Goal: Task Accomplishment & Management: Manage account settings

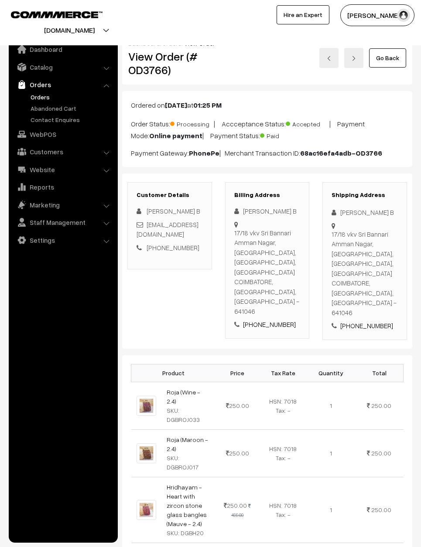
click at [398, 55] on link "Go Back" at bounding box center [387, 57] width 37 height 19
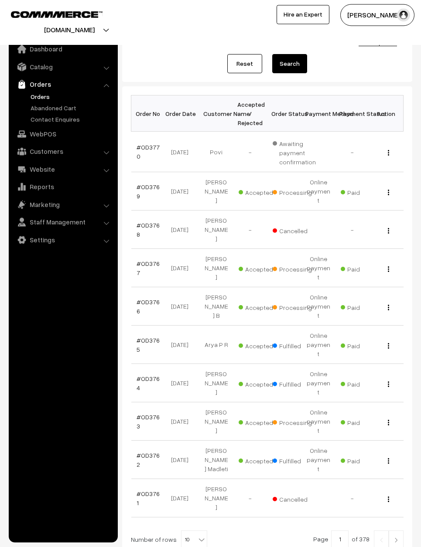
scroll to position [85, 0]
click at [396, 531] on link at bounding box center [396, 539] width 15 height 17
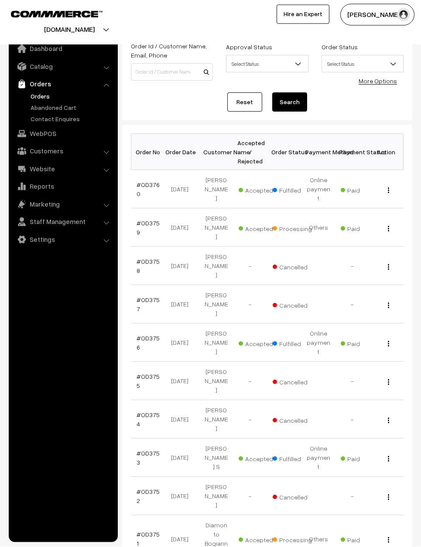
scroll to position [46, 0]
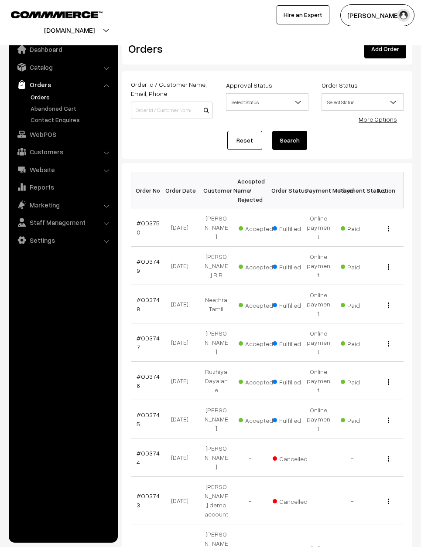
scroll to position [9, 0]
click at [179, 285] on td "21-08-2025" at bounding box center [182, 304] width 34 height 38
click at [177, 285] on td "21-08-2025" at bounding box center [182, 304] width 34 height 38
click at [152, 296] on link "#OD3748" at bounding box center [148, 304] width 23 height 17
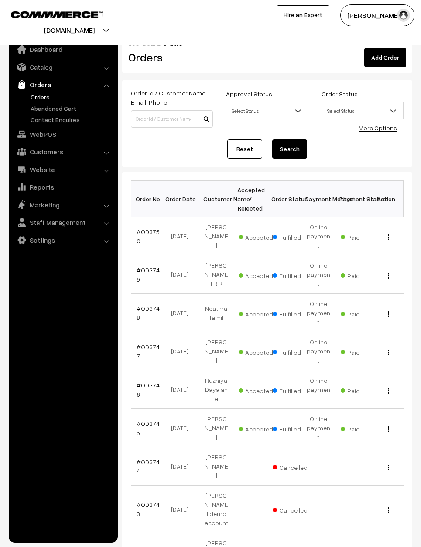
click at [146, 266] on link "#OD3749" at bounding box center [148, 274] width 23 height 17
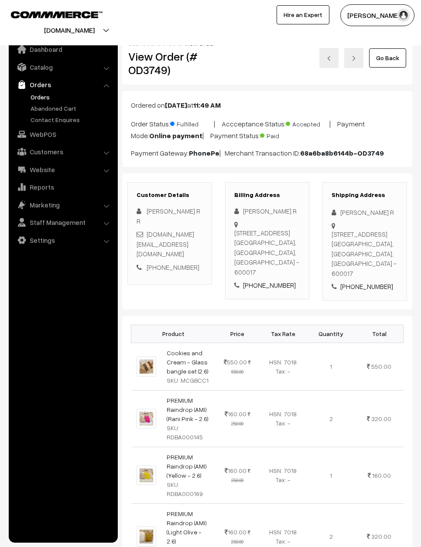
click at [395, 58] on link "Go Back" at bounding box center [387, 57] width 37 height 19
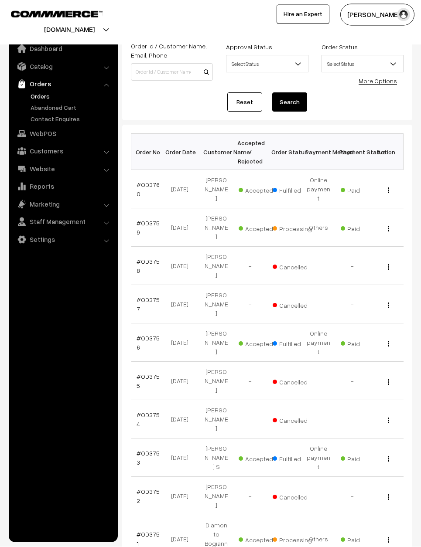
scroll to position [46, 0]
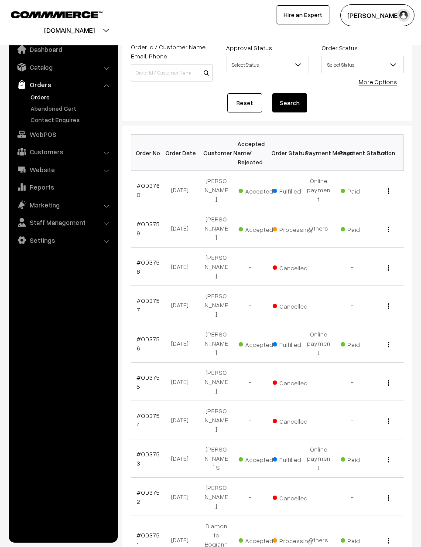
click at [151, 532] on link "#OD3751" at bounding box center [148, 540] width 23 height 17
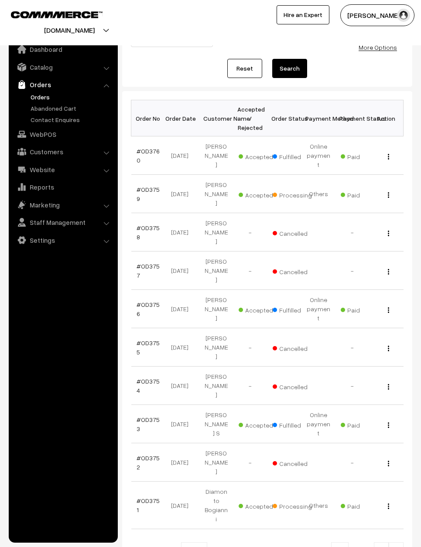
click at [163, 482] on td "#OD3751" at bounding box center [148, 506] width 34 height 48
click at [131, 192] on div "Bulk Options Bulk Options Order No Order Date Customer Name Accepted / Rejected…" at bounding box center [267, 337] width 273 height 474
click at [385, 501] on div "View" at bounding box center [387, 505] width 24 height 9
click at [389, 504] on img "button" at bounding box center [388, 507] width 1 height 6
click at [388, 503] on button "button" at bounding box center [388, 506] width 2 height 7
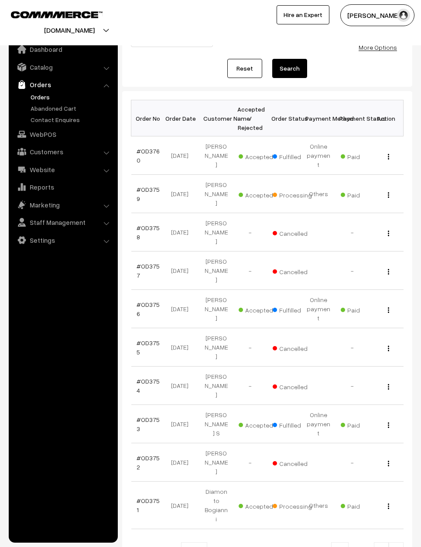
click at [389, 503] on button "button" at bounding box center [388, 506] width 2 height 7
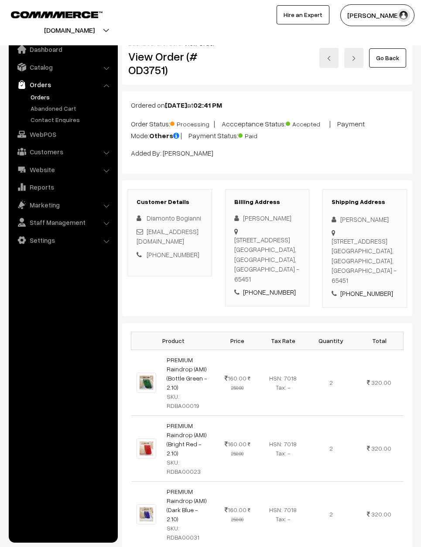
click at [355, 481] on td "320.00" at bounding box center [379, 514] width 48 height 66
click at [385, 59] on link "Go Back" at bounding box center [387, 57] width 37 height 19
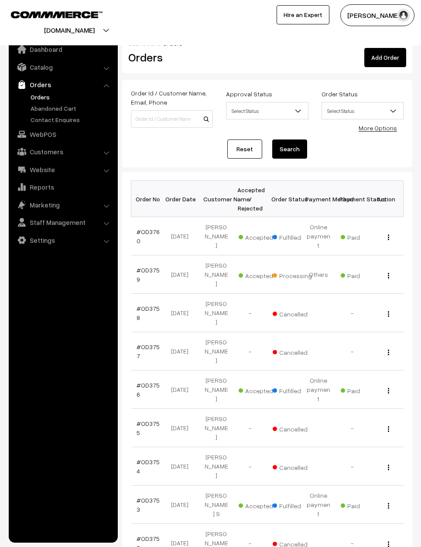
click at [147, 535] on link "#OD3752" at bounding box center [148, 543] width 23 height 17
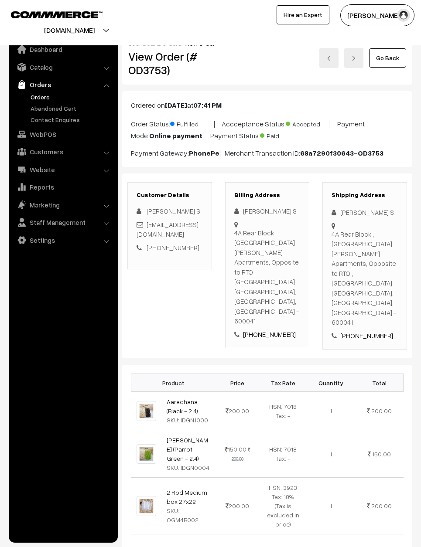
click at [386, 53] on link "Go Back" at bounding box center [387, 57] width 37 height 19
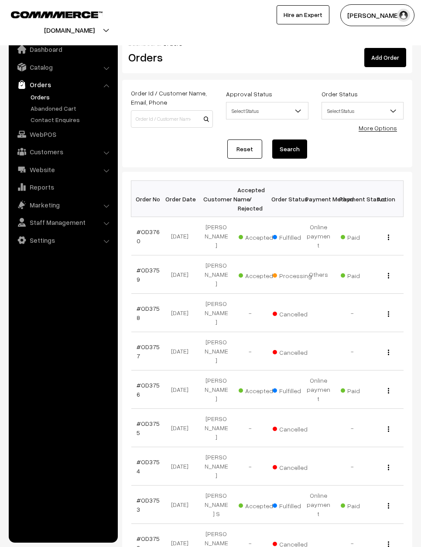
click at [149, 382] on link "#OD3756" at bounding box center [148, 390] width 23 height 17
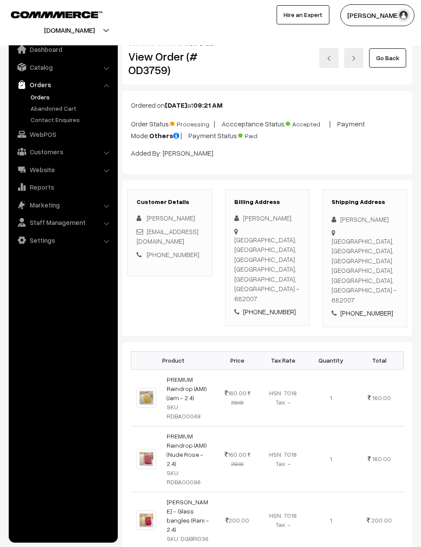
click at [392, 65] on link "Go Back" at bounding box center [387, 57] width 37 height 19
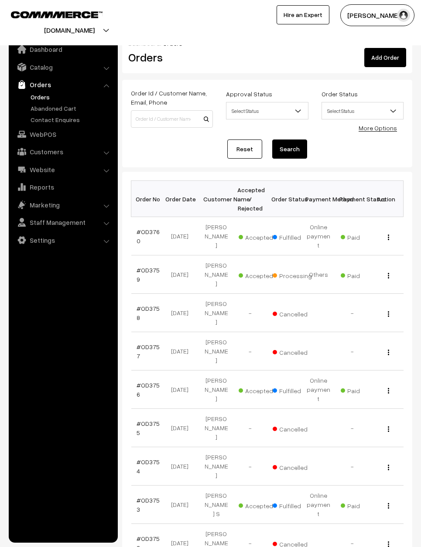
click at [148, 228] on link "#OD3760" at bounding box center [148, 236] width 23 height 17
click at [148, 231] on link "#OD3760" at bounding box center [148, 236] width 23 height 17
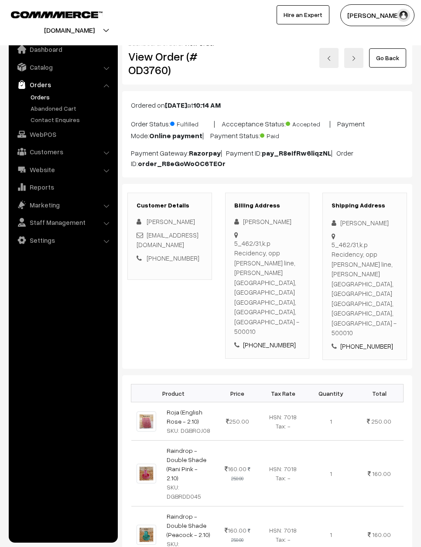
click at [396, 58] on link "Go Back" at bounding box center [387, 57] width 37 height 19
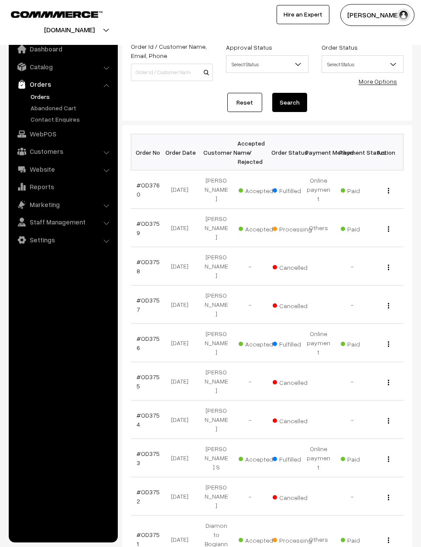
scroll to position [46, 0]
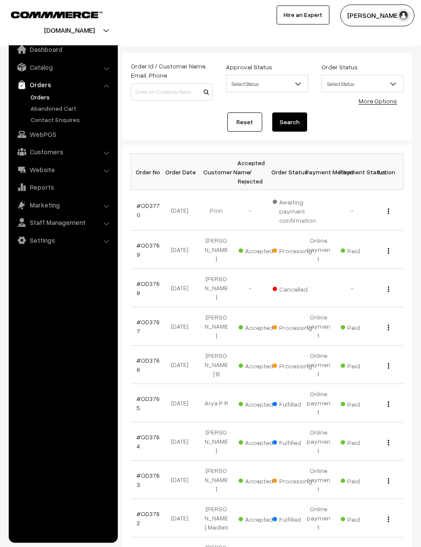
scroll to position [28, 0]
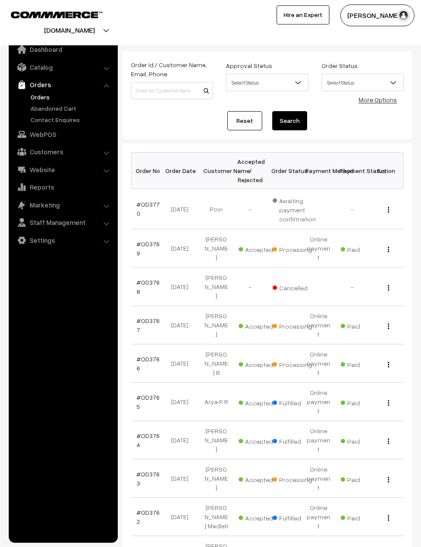
click at [145, 471] on link "#OD3763" at bounding box center [148, 479] width 23 height 17
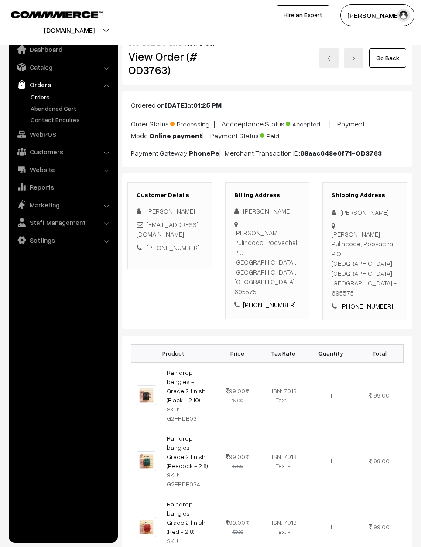
click at [398, 59] on link "Go Back" at bounding box center [387, 57] width 37 height 19
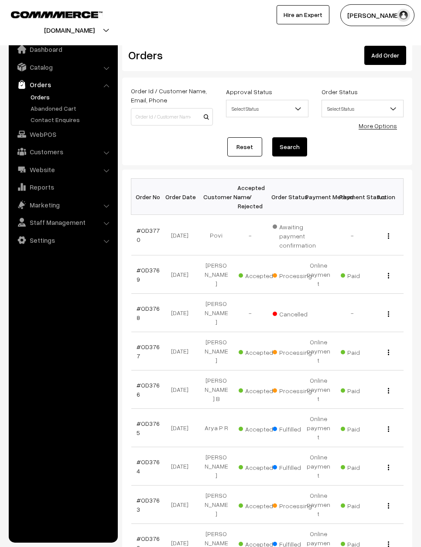
scroll to position [4, 0]
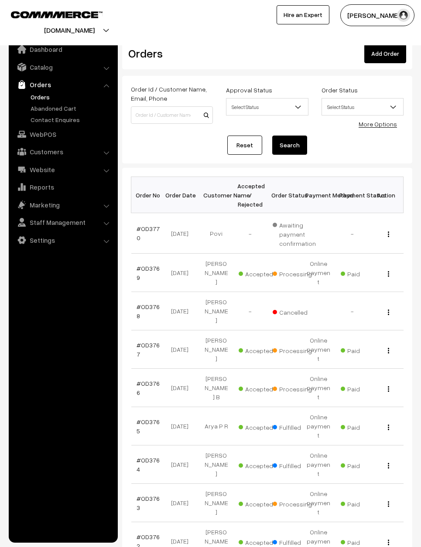
click at [150, 341] on link "#OD3767" at bounding box center [148, 349] width 23 height 17
